Goal: Task Accomplishment & Management: Manage account settings

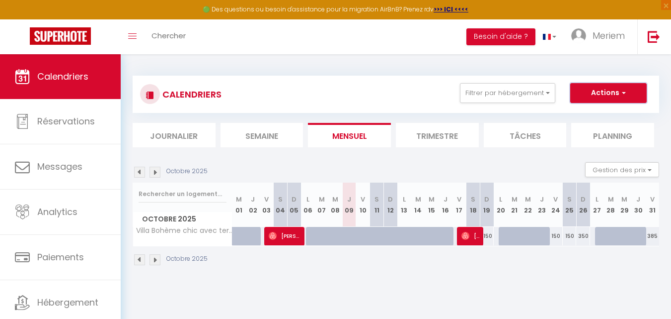
click at [586, 93] on button "Actions" at bounding box center [609, 93] width 77 height 20
click at [539, 90] on button "Filtrer par hébergement" at bounding box center [507, 93] width 95 height 20
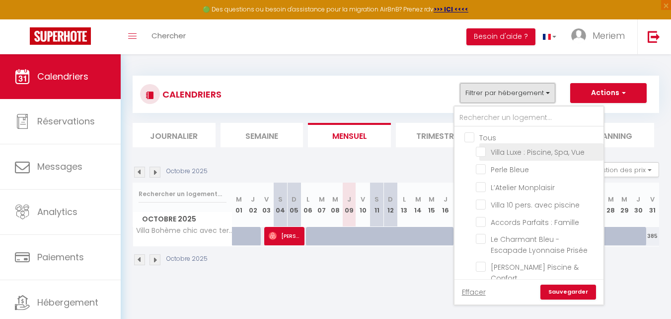
scroll to position [30, 0]
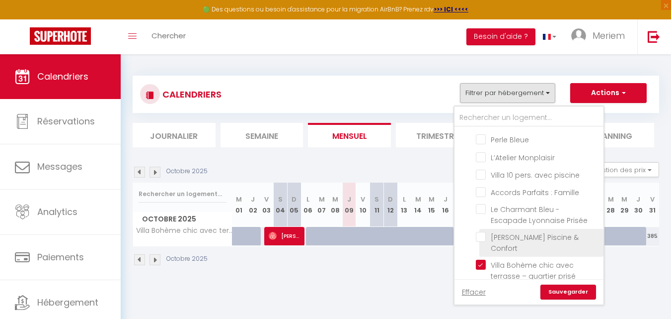
click at [483, 237] on input "[PERSON_NAME] Piscine & Confort" at bounding box center [538, 237] width 124 height 10
checkbox input "true"
checkbox input "false"
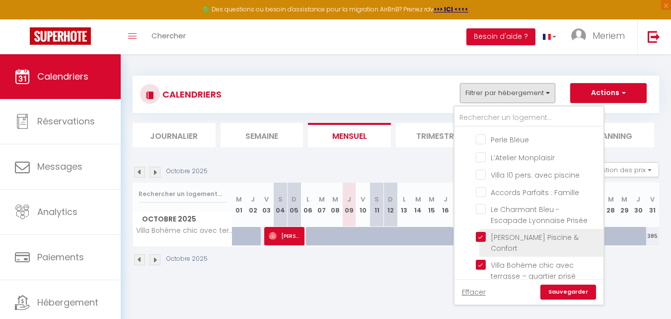
checkbox input "false"
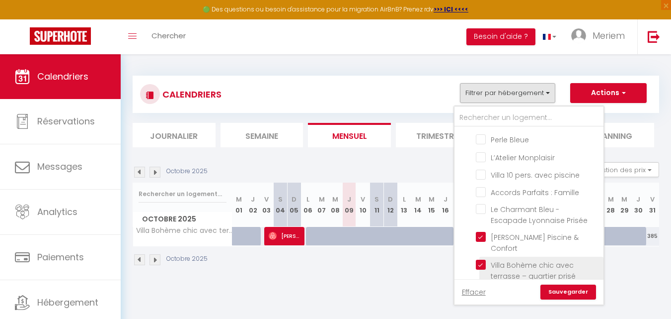
click at [483, 259] on input "Villa Bohème chic avec terrasse – quartier prisé" at bounding box center [538, 264] width 124 height 10
checkbox input "false"
click at [555, 287] on link "Sauvegarder" at bounding box center [569, 291] width 56 height 15
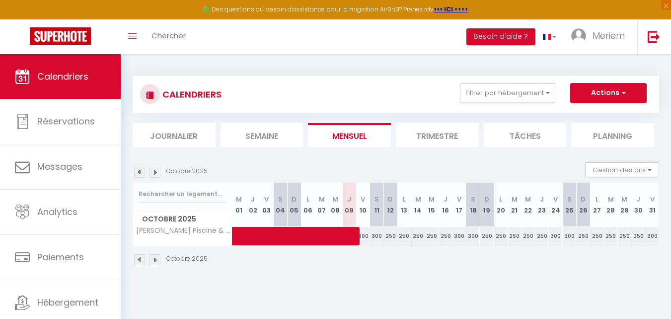
click at [606, 137] on li "Planning" at bounding box center [613, 135] width 83 height 24
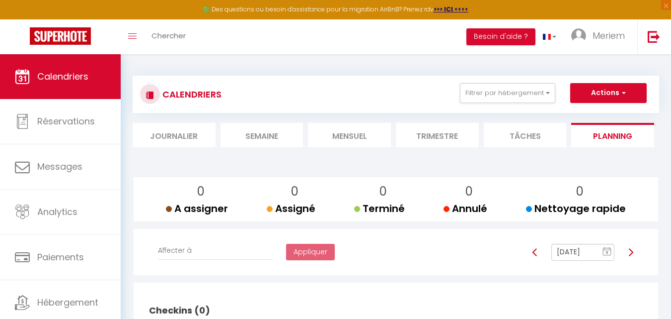
click at [189, 132] on li "Journalier" at bounding box center [174, 135] width 83 height 24
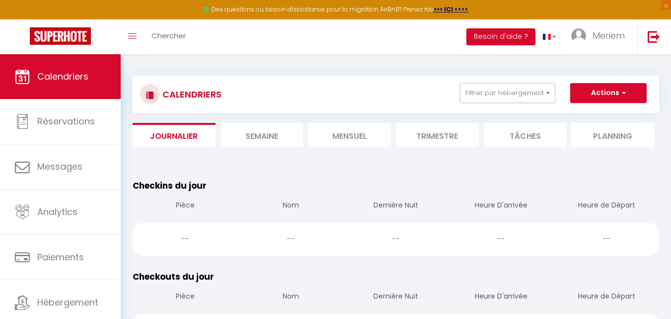
click at [244, 141] on li "Semaine" at bounding box center [262, 135] width 83 height 24
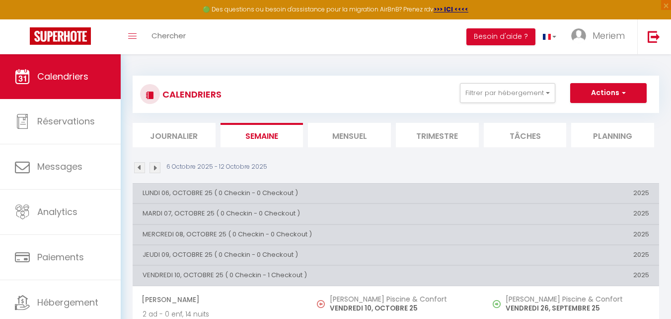
click at [364, 139] on li "Mensuel" at bounding box center [349, 135] width 83 height 24
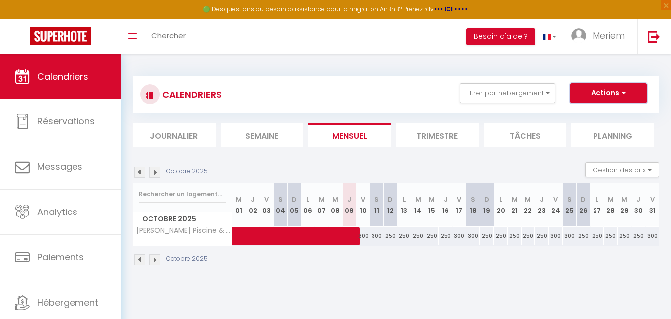
click at [614, 90] on button "Actions" at bounding box center [609, 93] width 77 height 20
click at [642, 165] on button "Gestion des prix" at bounding box center [622, 169] width 74 height 15
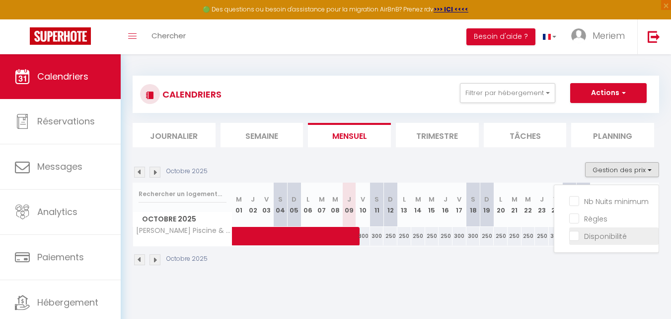
click at [614, 231] on input "Disponibilité" at bounding box center [614, 235] width 89 height 10
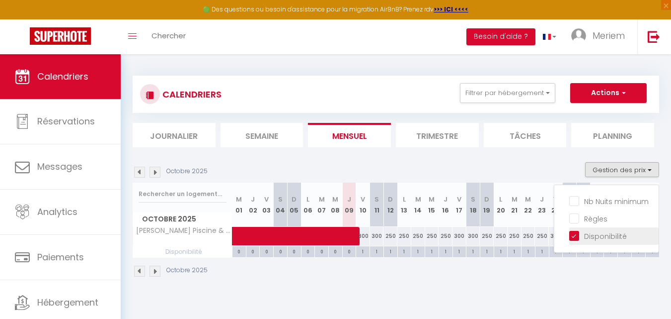
click at [614, 231] on input "Disponibilité" at bounding box center [614, 235] width 89 height 10
checkbox input "false"
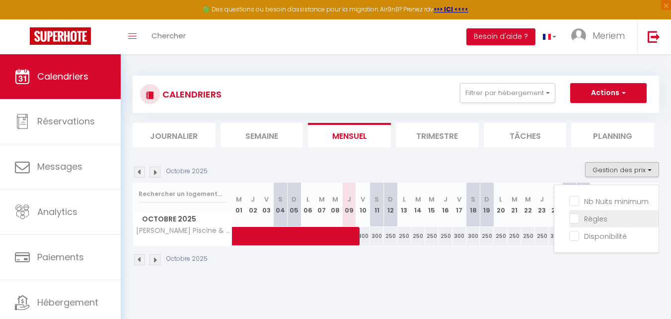
click at [602, 219] on input "Règles" at bounding box center [614, 218] width 89 height 10
checkbox input "true"
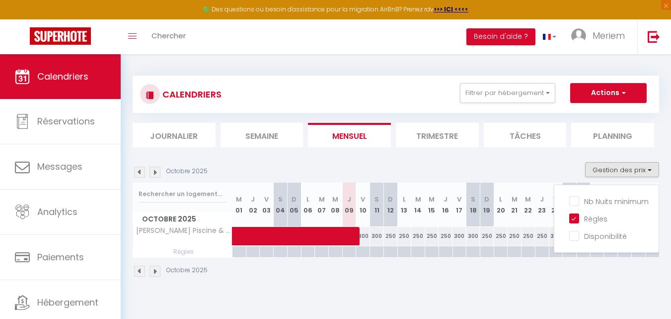
click at [530, 253] on div at bounding box center [528, 251] width 14 height 11
type input "Mer 22 Octobre 2025"
type input "Jeu 23 Octobre 2025"
select select
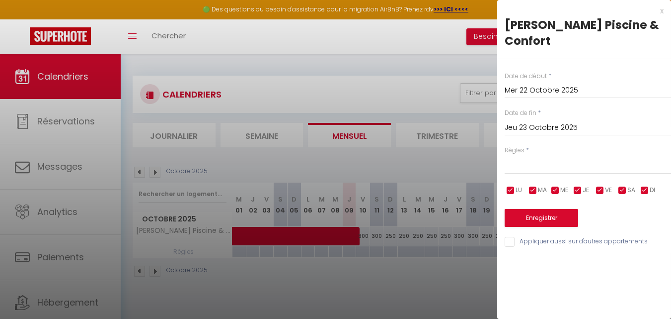
click at [530, 253] on div "x [PERSON_NAME] Piscine & Confort Date de début * Mer 22 Octobre 2025 < [DATE] …" at bounding box center [584, 159] width 174 height 319
click at [417, 261] on div at bounding box center [335, 159] width 671 height 319
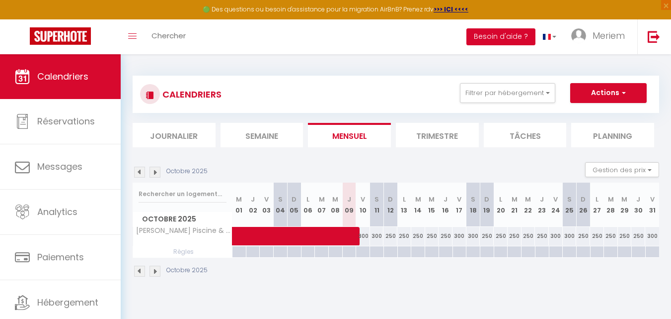
click at [509, 37] on button "Besoin d'aide ?" at bounding box center [501, 36] width 69 height 17
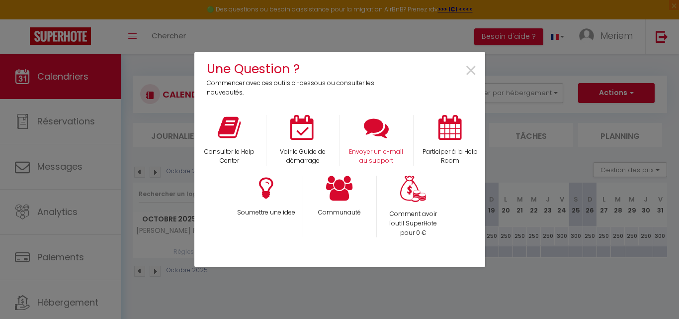
click at [377, 145] on div "Envoyer un e-mail au support" at bounding box center [376, 140] width 74 height 51
click at [380, 134] on icon at bounding box center [376, 127] width 25 height 25
click at [466, 68] on span "×" at bounding box center [470, 70] width 13 height 31
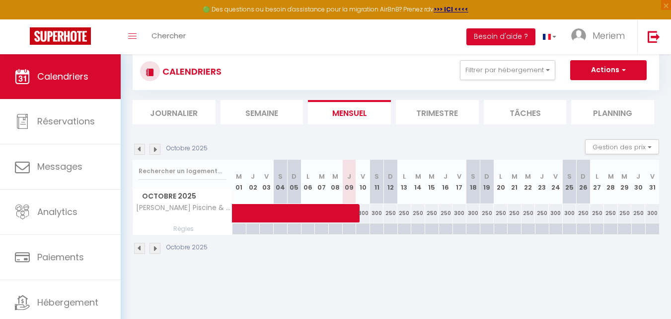
scroll to position [54, 0]
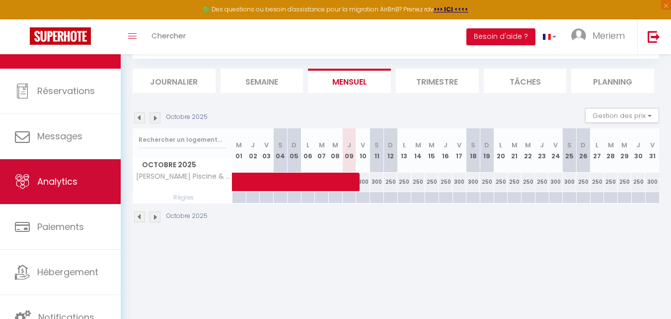
click at [65, 184] on span "Analytics" at bounding box center [57, 181] width 40 height 12
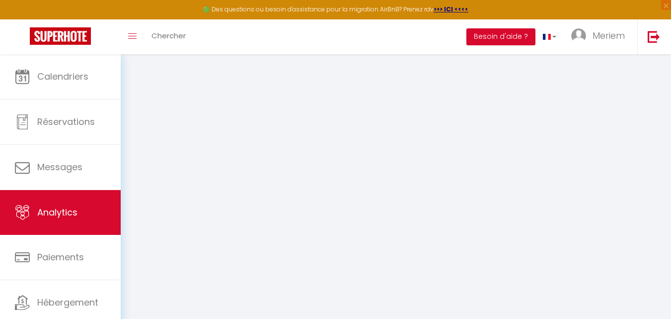
select select "2025"
select select "10"
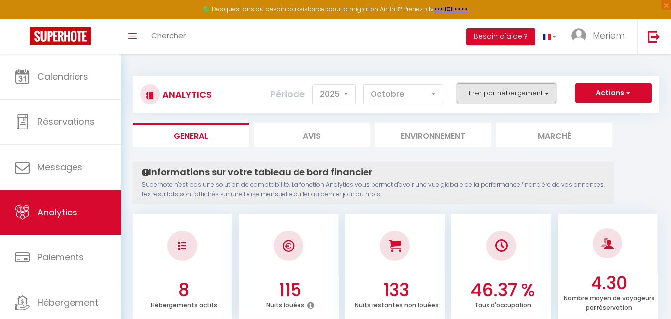
click at [480, 95] on button "Filtrer par hébergement" at bounding box center [506, 93] width 99 height 20
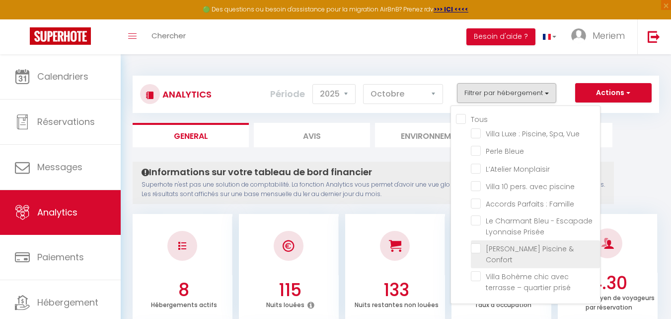
click at [478, 249] on Confort "checkbox" at bounding box center [535, 248] width 129 height 10
checkbox Confort "true"
checkbox Vue "false"
checkbox Bleue "false"
checkbox Monplaisir "false"
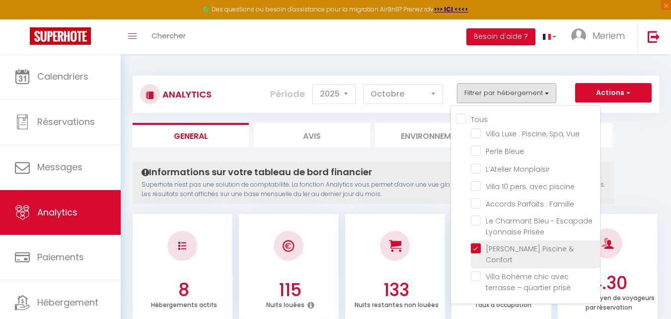
checkbox piscine "false"
checkbox Famille "false"
checkbox Prisée "false"
checkbox prisé "false"
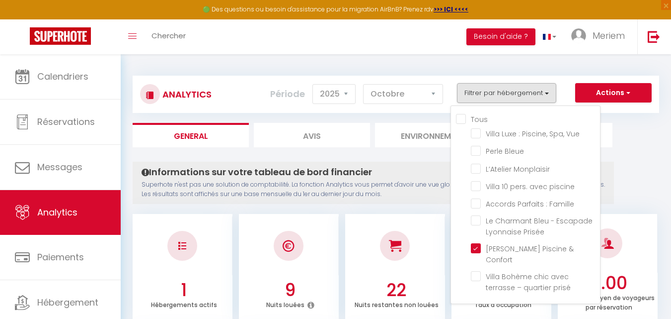
checkbox Vue "false"
checkbox Bleue "false"
checkbox Monplaisir "false"
checkbox piscine "false"
checkbox Famille "false"
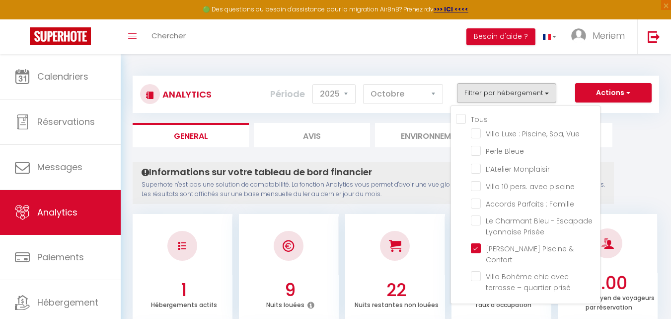
checkbox Prisée "false"
checkbox prisé "false"
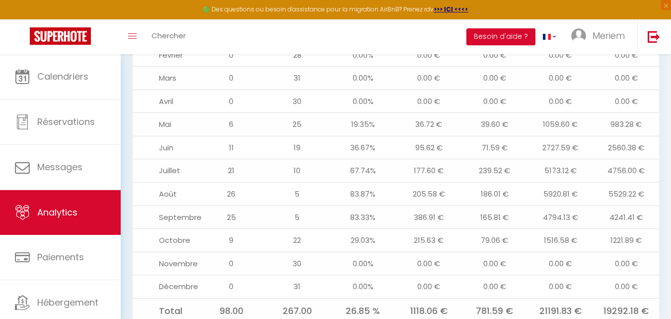
scroll to position [1116, 0]
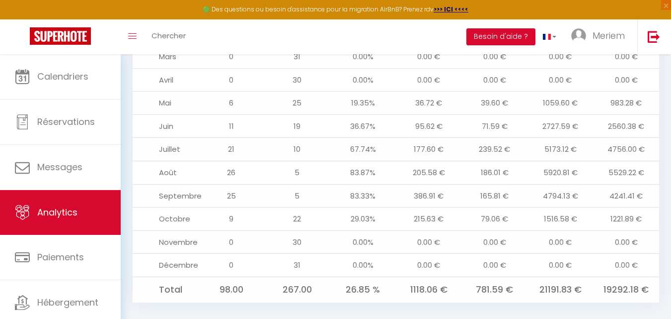
drag, startPoint x: 164, startPoint y: 308, endPoint x: 431, endPoint y: 103, distance: 337.2
click at [431, 114] on td "95.62 €" at bounding box center [429, 125] width 66 height 23
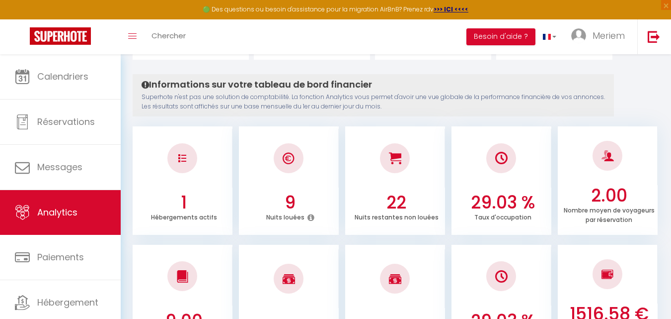
scroll to position [0, 0]
